Goal: Browse casually

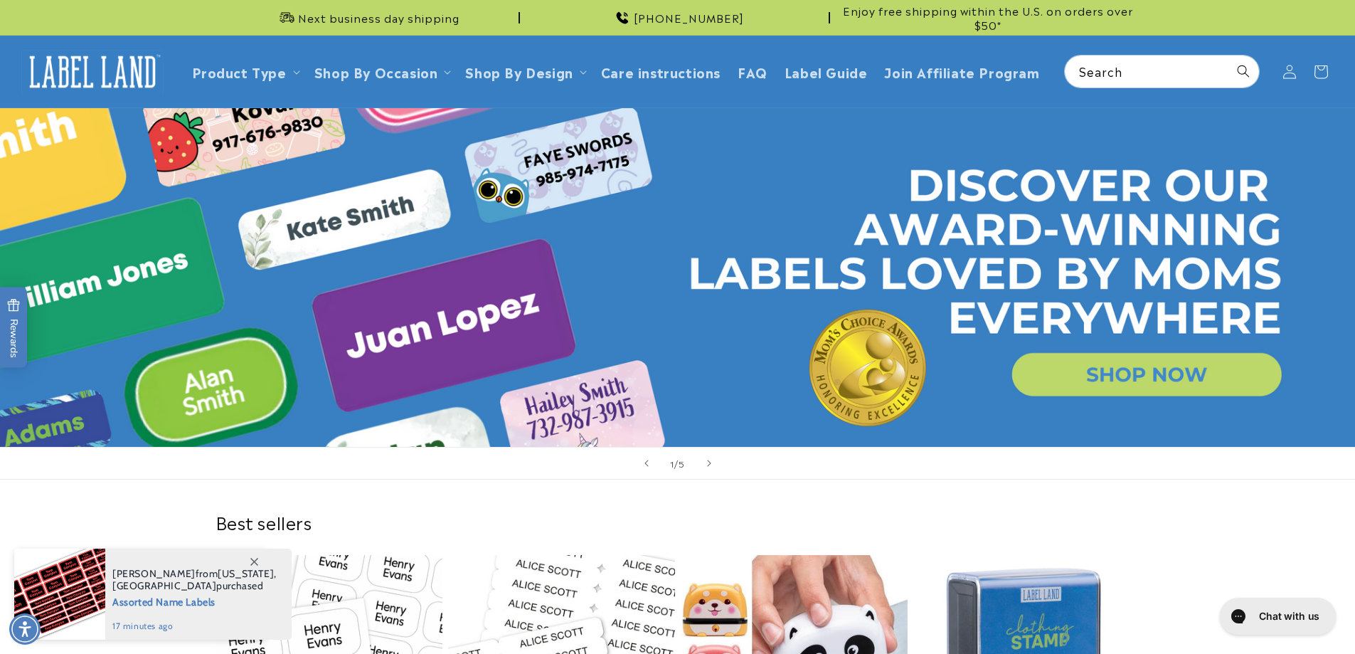
click at [1136, 375] on link "Open this option" at bounding box center [677, 277] width 1355 height 339
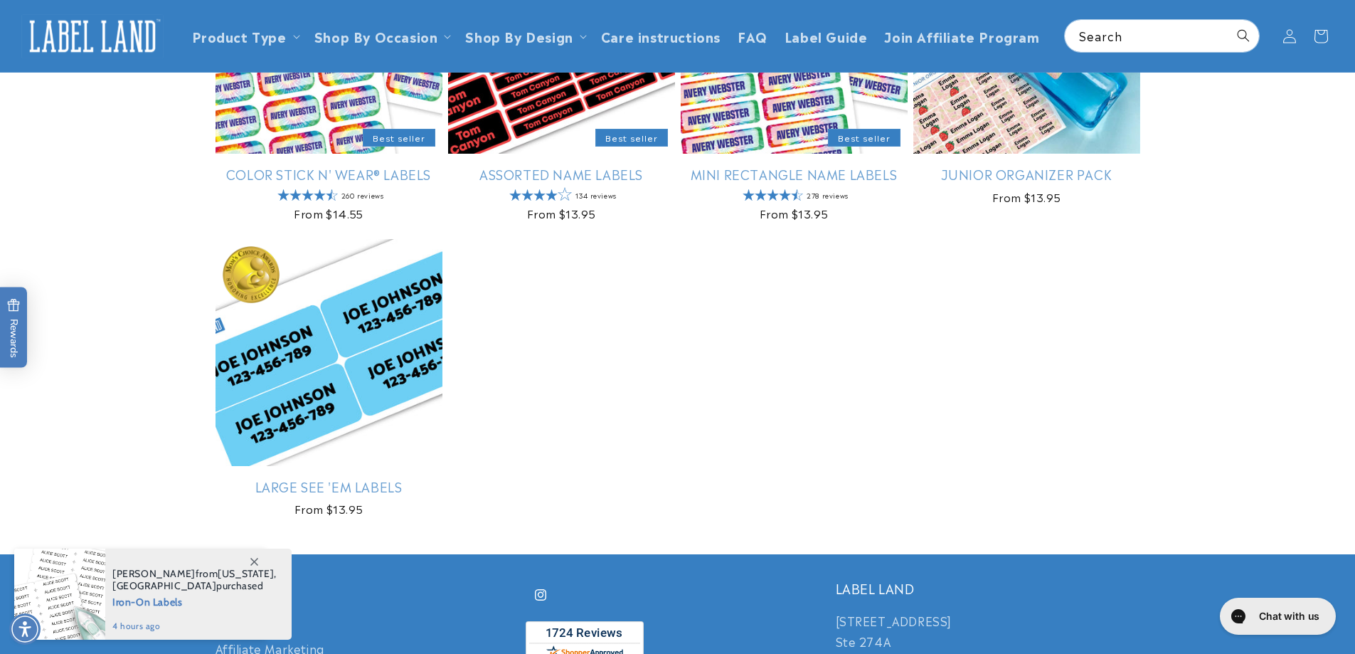
scroll to position [285, 0]
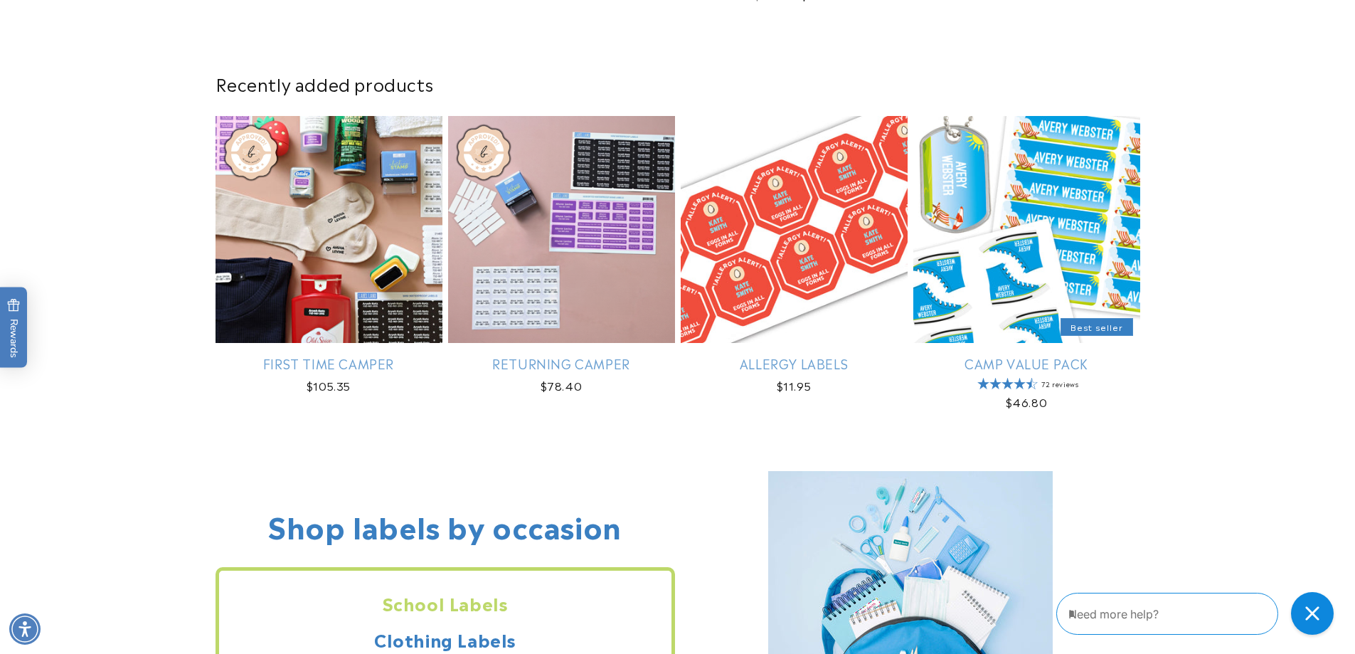
scroll to position [854, 0]
